Goal: Transaction & Acquisition: Obtain resource

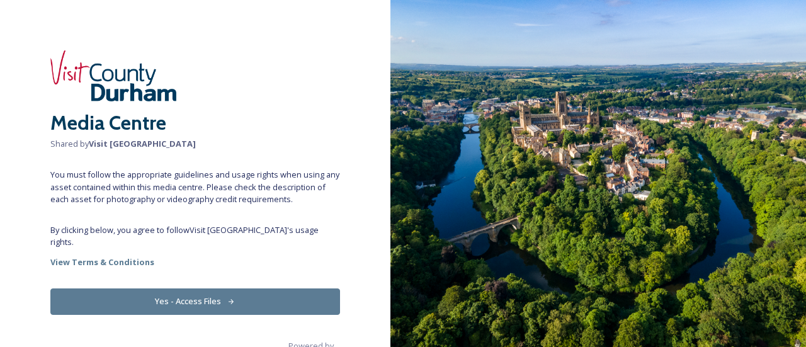
click at [208, 288] on button "Yes - Access Files" at bounding box center [194, 301] width 289 height 26
click at [802, 145] on img at bounding box center [597, 173] width 415 height 347
click at [188, 289] on button "Yes - Access Files" at bounding box center [194, 301] width 289 height 26
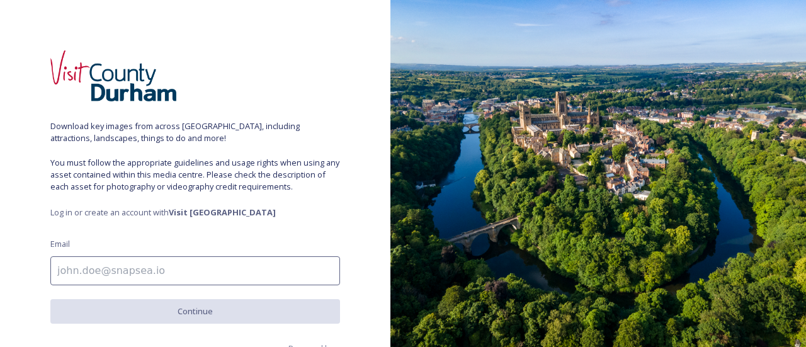
click at [210, 268] on input at bounding box center [194, 270] width 289 height 29
type input "[EMAIL_ADDRESS][PERSON_NAME][DOMAIN_NAME]"
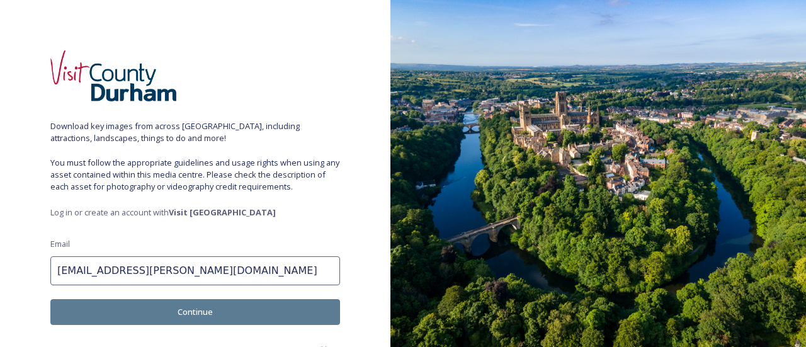
click at [195, 310] on button "Continue" at bounding box center [194, 312] width 289 height 26
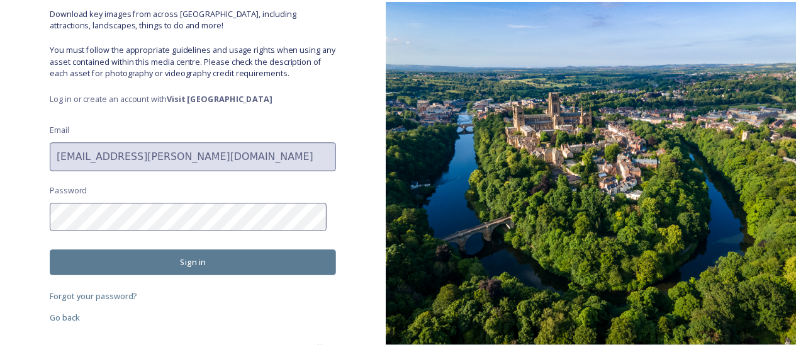
scroll to position [130, 0]
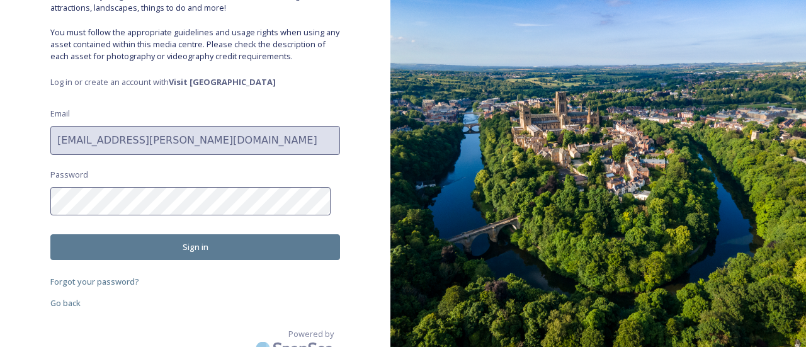
click at [156, 254] on button "Sign in" at bounding box center [194, 247] width 289 height 26
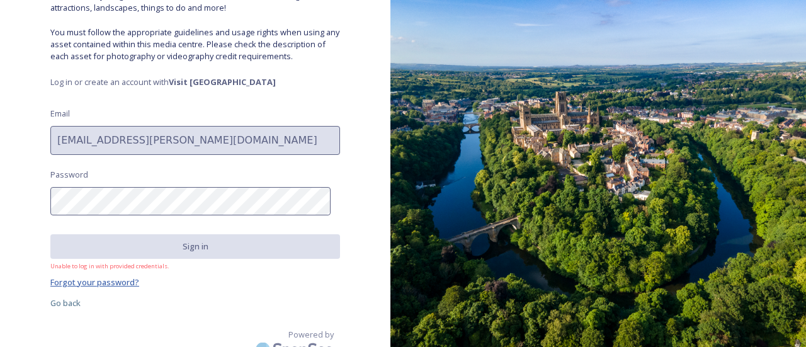
click at [123, 281] on span "Forgot your password?" at bounding box center [94, 281] width 89 height 11
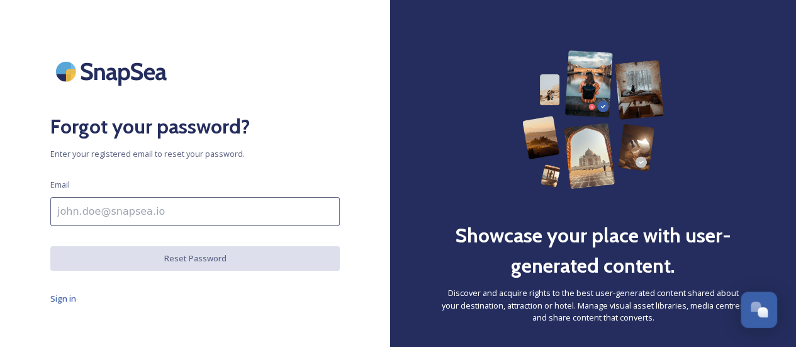
click at [125, 211] on input at bounding box center [194, 211] width 289 height 29
type input "[EMAIL_ADDRESS][PERSON_NAME][DOMAIN_NAME]"
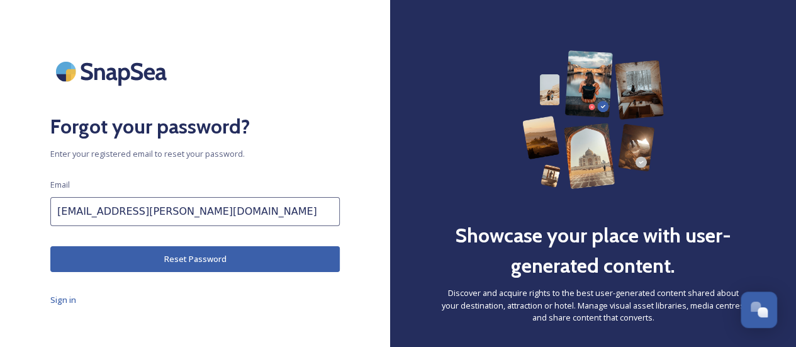
click at [193, 255] on button "Reset Password" at bounding box center [194, 259] width 289 height 26
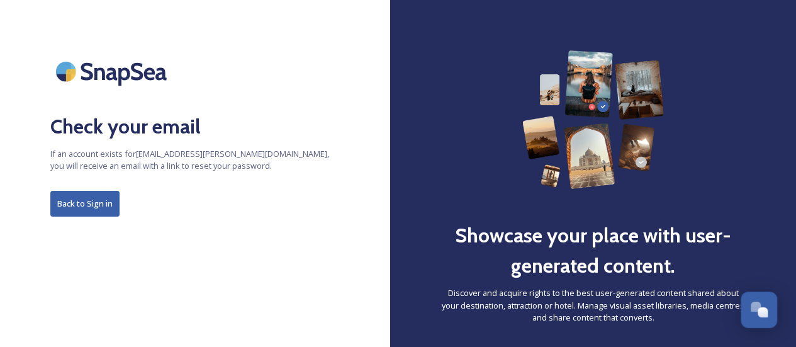
click at [97, 203] on button "Back to Sign in" at bounding box center [84, 204] width 69 height 26
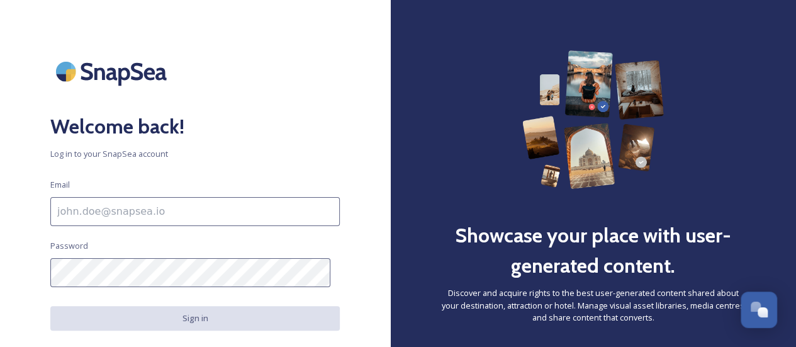
click at [140, 203] on input at bounding box center [194, 211] width 289 height 29
type input "[EMAIL_ADDRESS][PERSON_NAME][DOMAIN_NAME]"
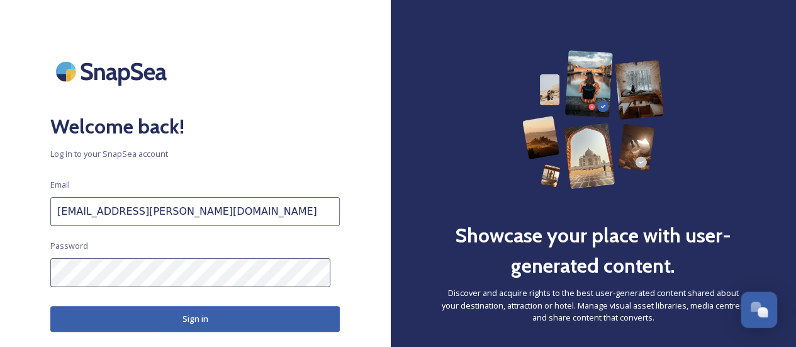
click at [169, 328] on button "Sign in" at bounding box center [194, 319] width 289 height 26
